Goal: Transaction & Acquisition: Purchase product/service

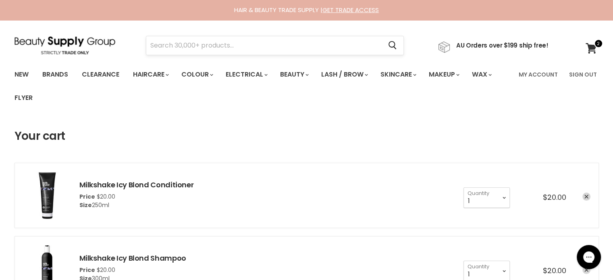
drag, startPoint x: 0, startPoint y: 0, endPoint x: 246, endPoint y: 41, distance: 249.4
paste input "Simplicité Great Outdoors Moisturiser with SPF15"
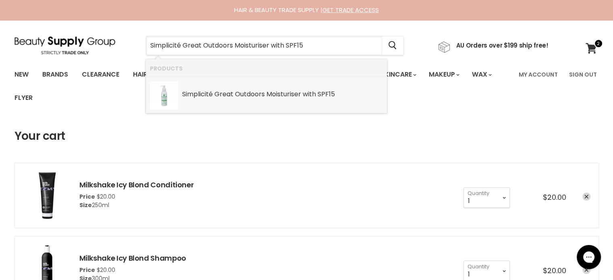
click at [250, 93] on b "Outdoors" at bounding box center [250, 94] width 30 height 9
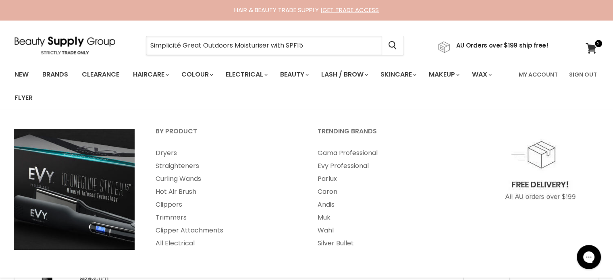
type input "Simplicité Great Outdoors Moisturiser with SPF15"
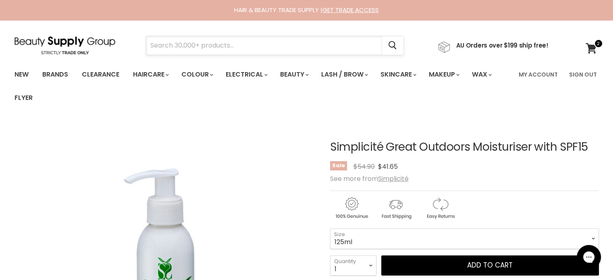
paste input "Simplicité Damask Rose Antioxidant Day Cream"
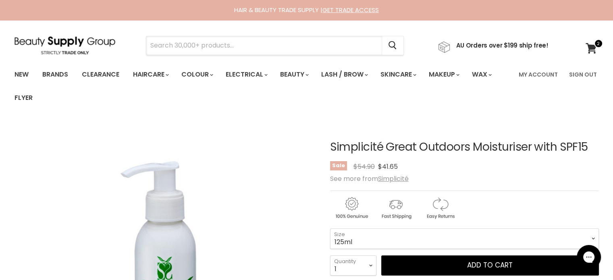
type input "Simplicité Damask Rose Antioxidant Day Cream"
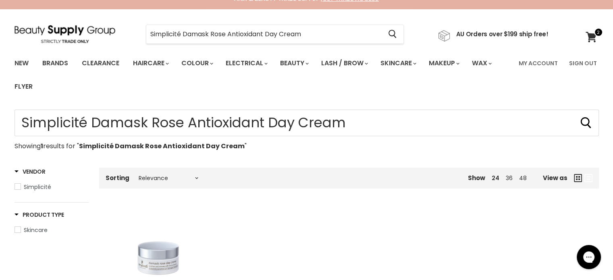
scroll to position [121, 0]
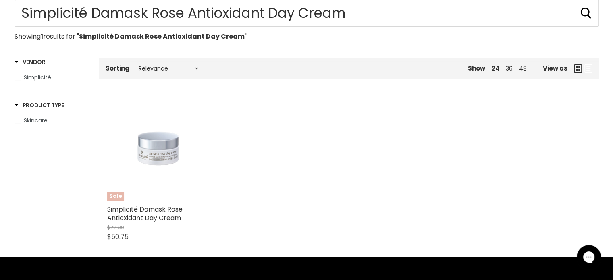
click at [171, 155] on img "Main content" at bounding box center [158, 149] width 103 height 103
